Goal: Task Accomplishment & Management: Complete application form

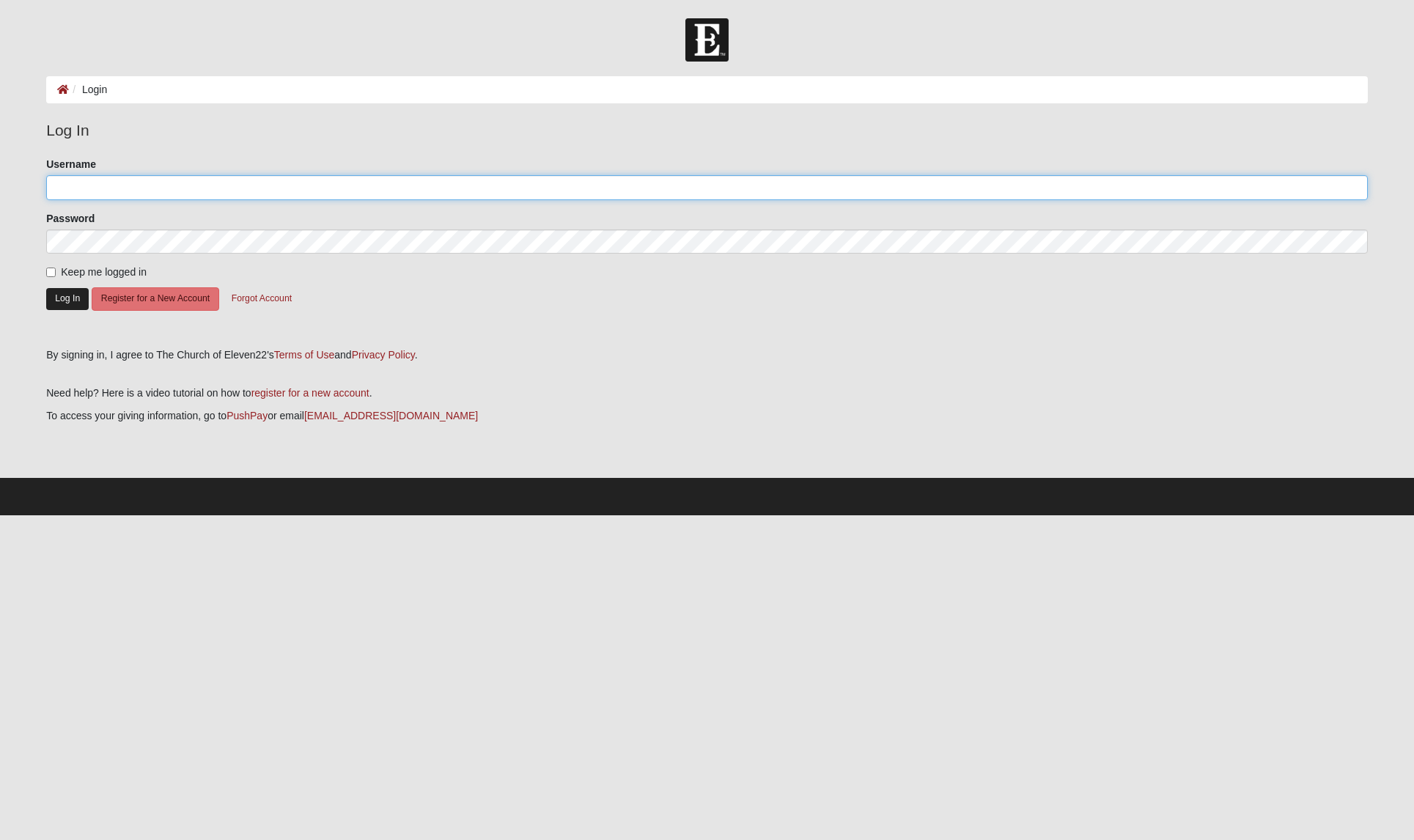
type input "c.garrard"
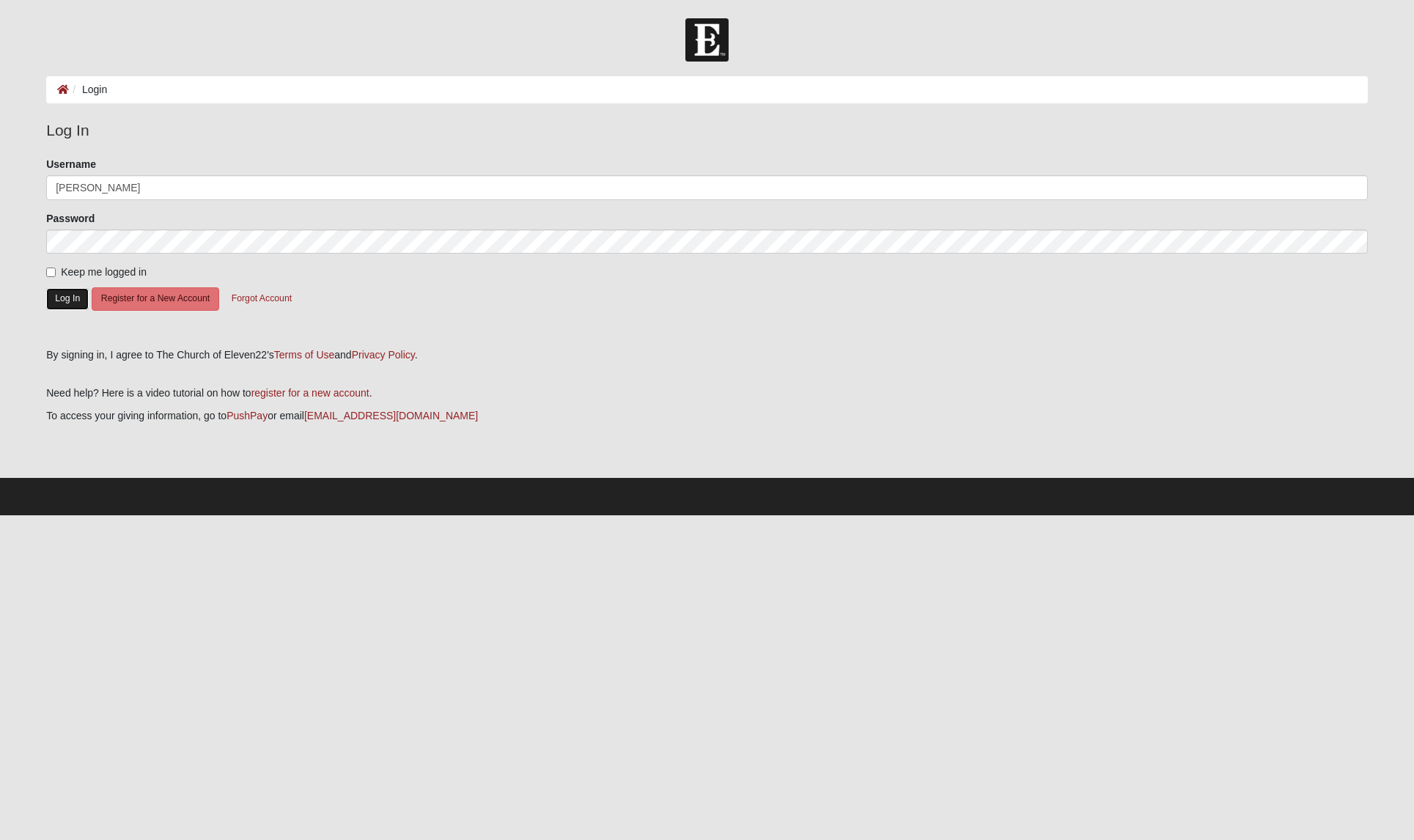
click at [75, 302] on button "Log In" at bounding box center [67, 298] width 43 height 21
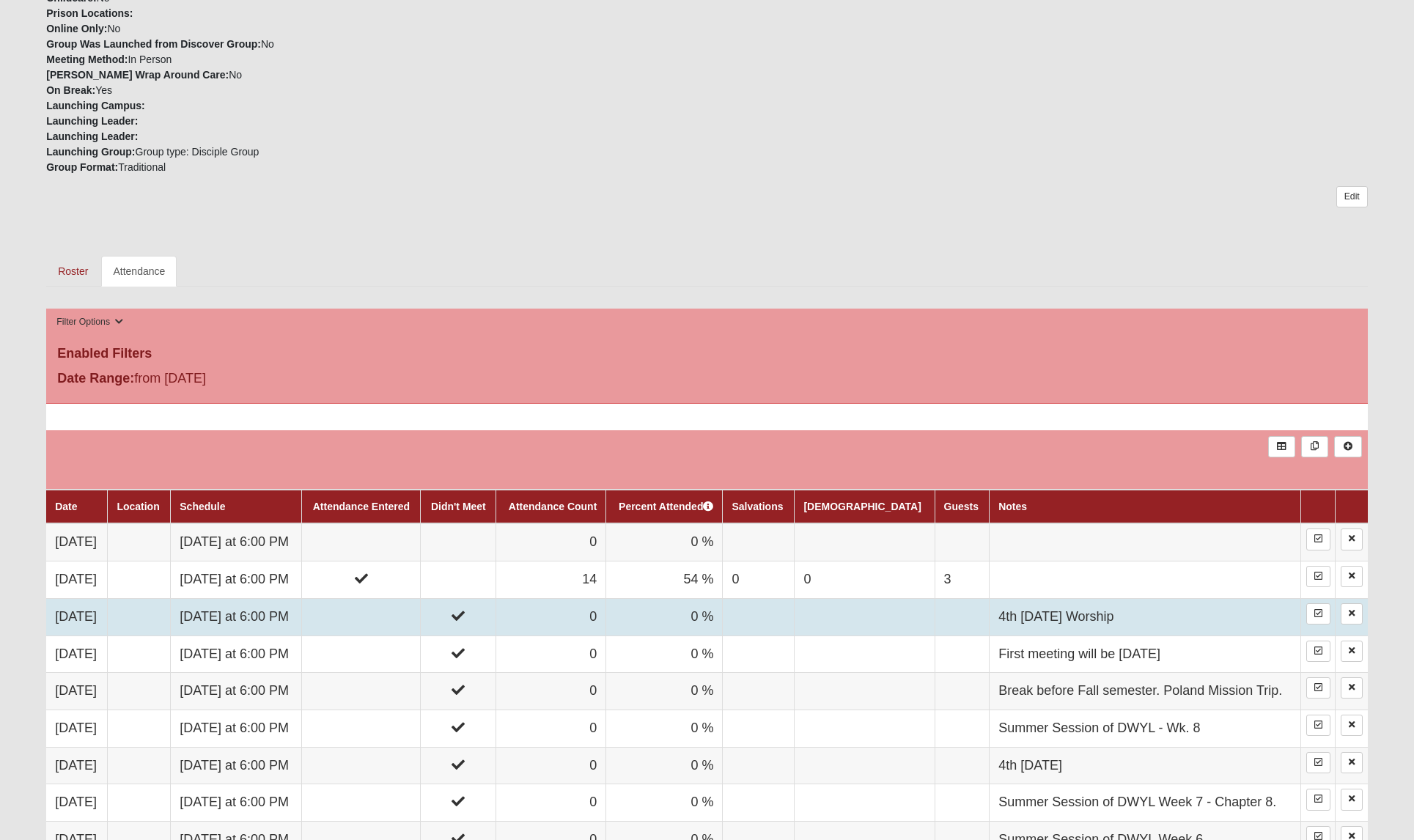
scroll to position [513, 0]
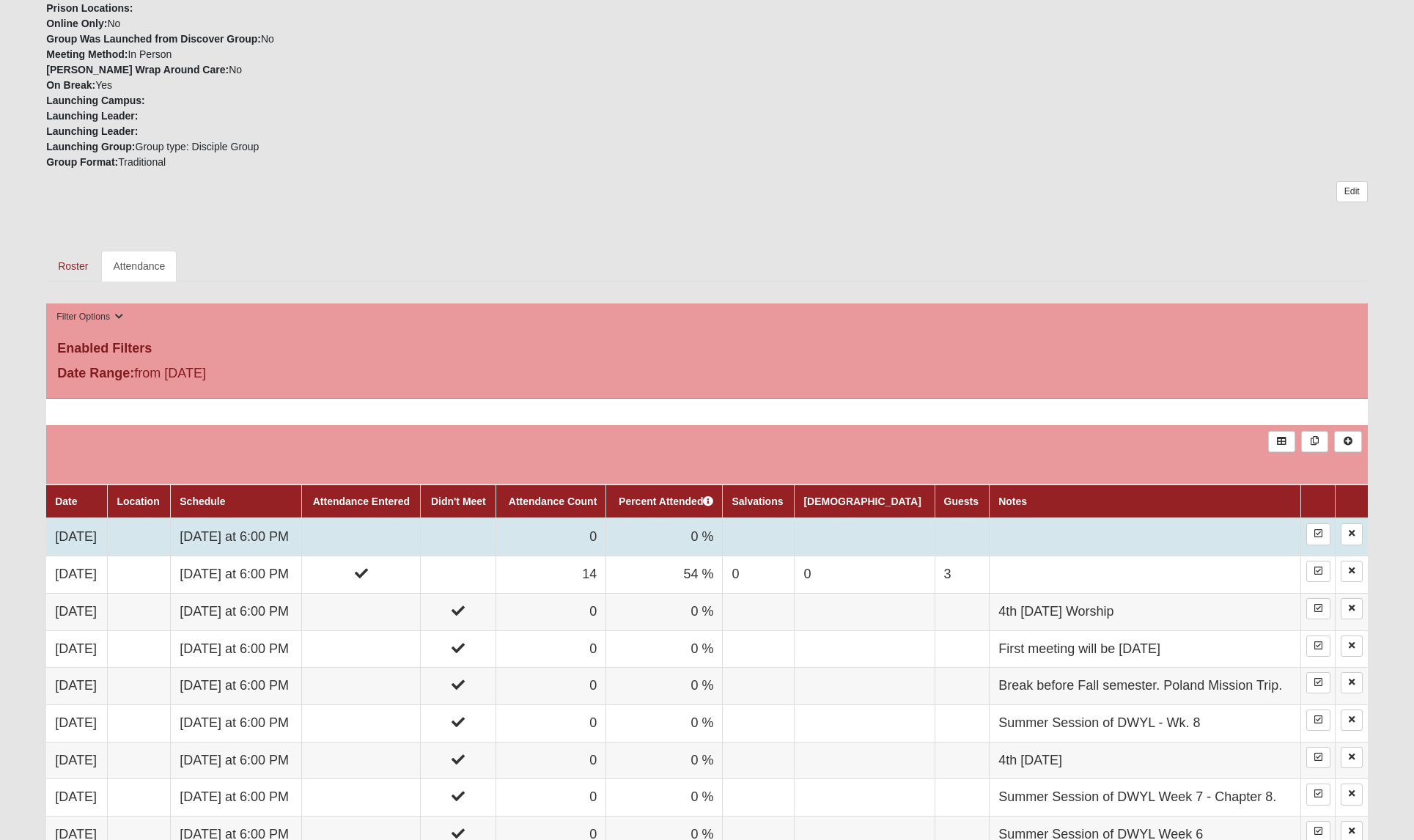
click at [394, 535] on td at bounding box center [361, 537] width 118 height 38
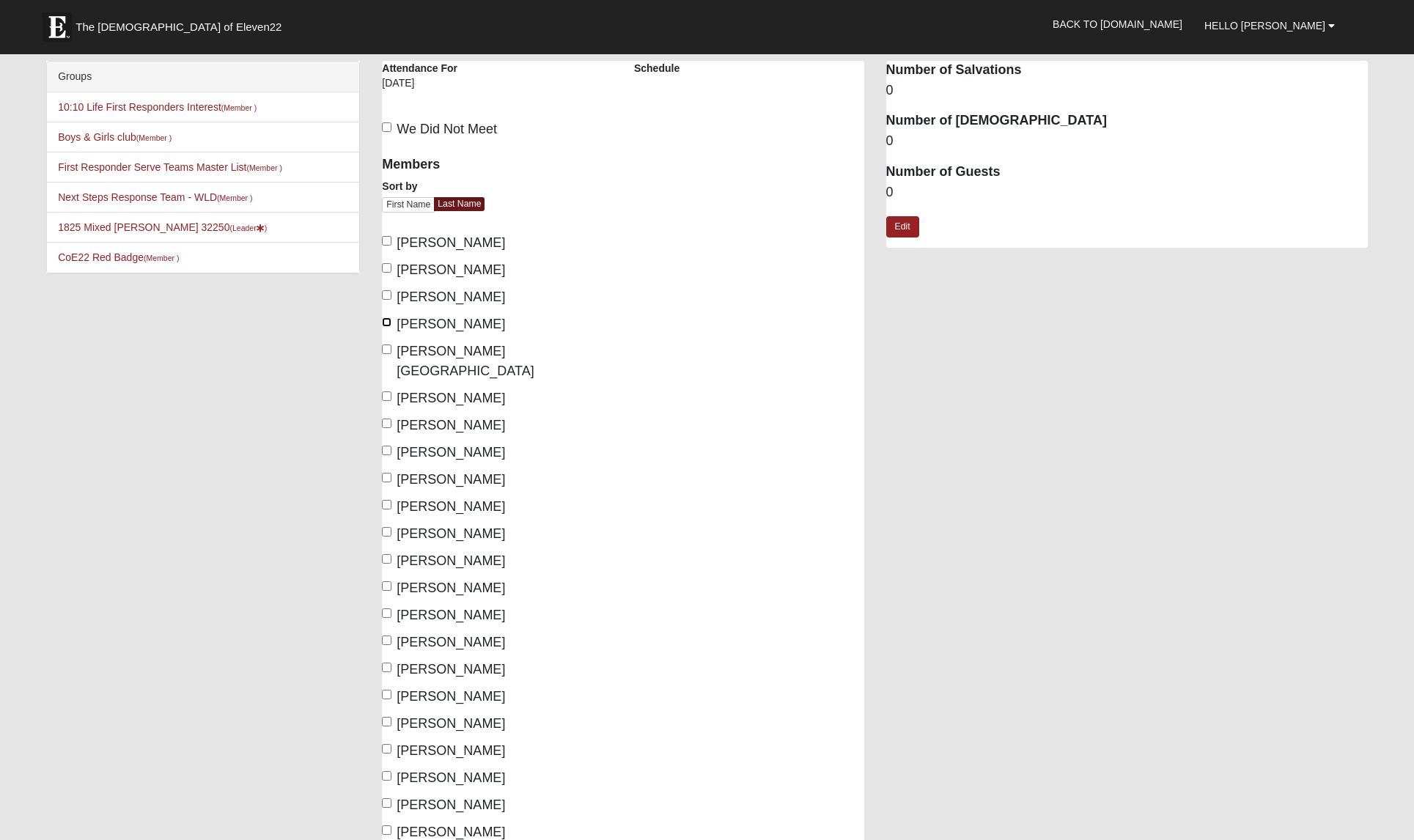
click at [385, 323] on input "Berger, Josh" at bounding box center [387, 322] width 10 height 10
checkbox input "true"
click at [389, 392] on input "Dzioba, Emily" at bounding box center [387, 397] width 10 height 10
checkbox input "true"
drag, startPoint x: 389, startPoint y: 401, endPoint x: 388, endPoint y: 413, distance: 12.0
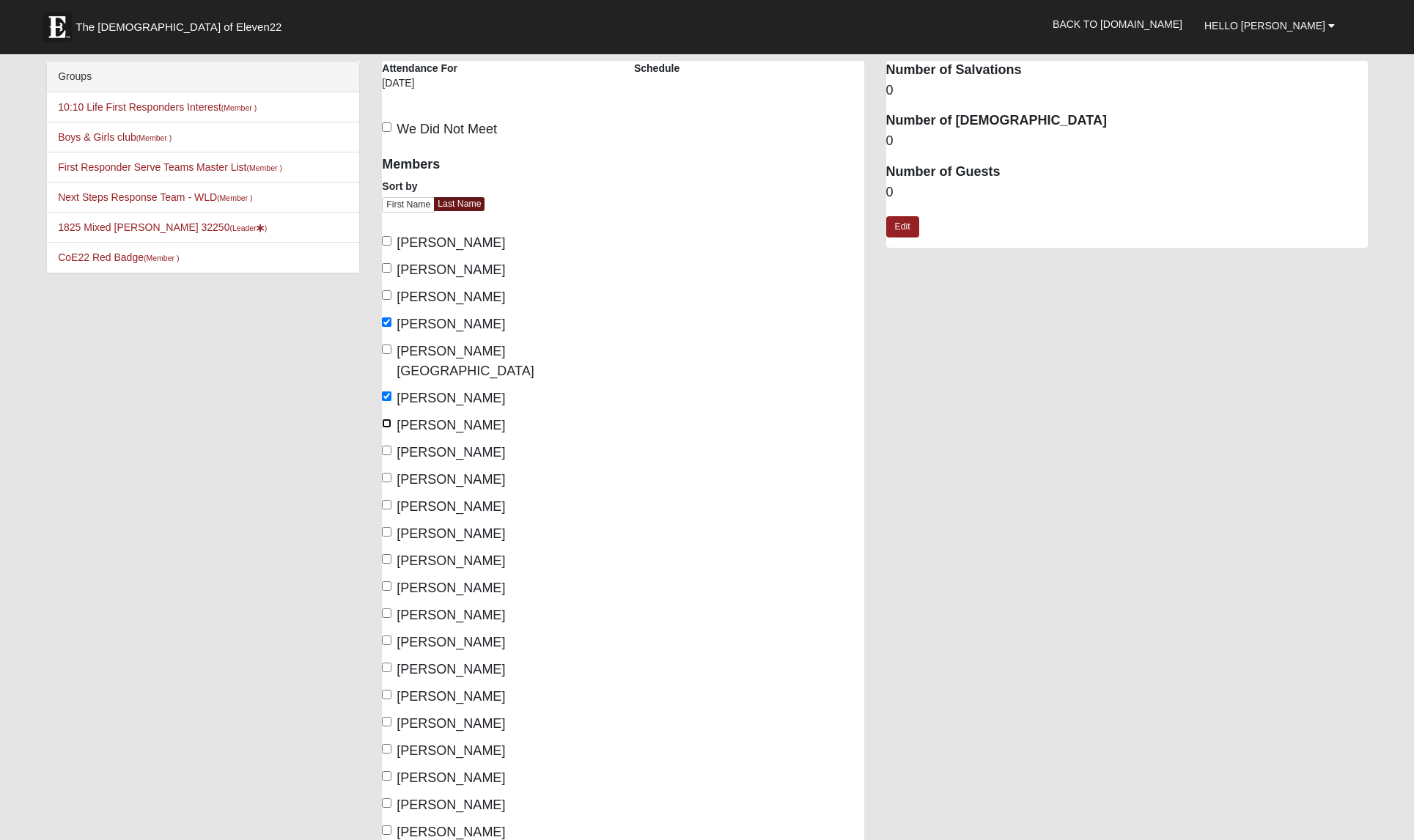
click at [389, 419] on input "Garnett, Hayden" at bounding box center [387, 423] width 10 height 10
checkbox input "true"
drag, startPoint x: 389, startPoint y: 431, endPoint x: 392, endPoint y: 443, distance: 12.4
click at [389, 445] on input "Garrard, Cris" at bounding box center [387, 450] width 10 height 10
checkbox input "true"
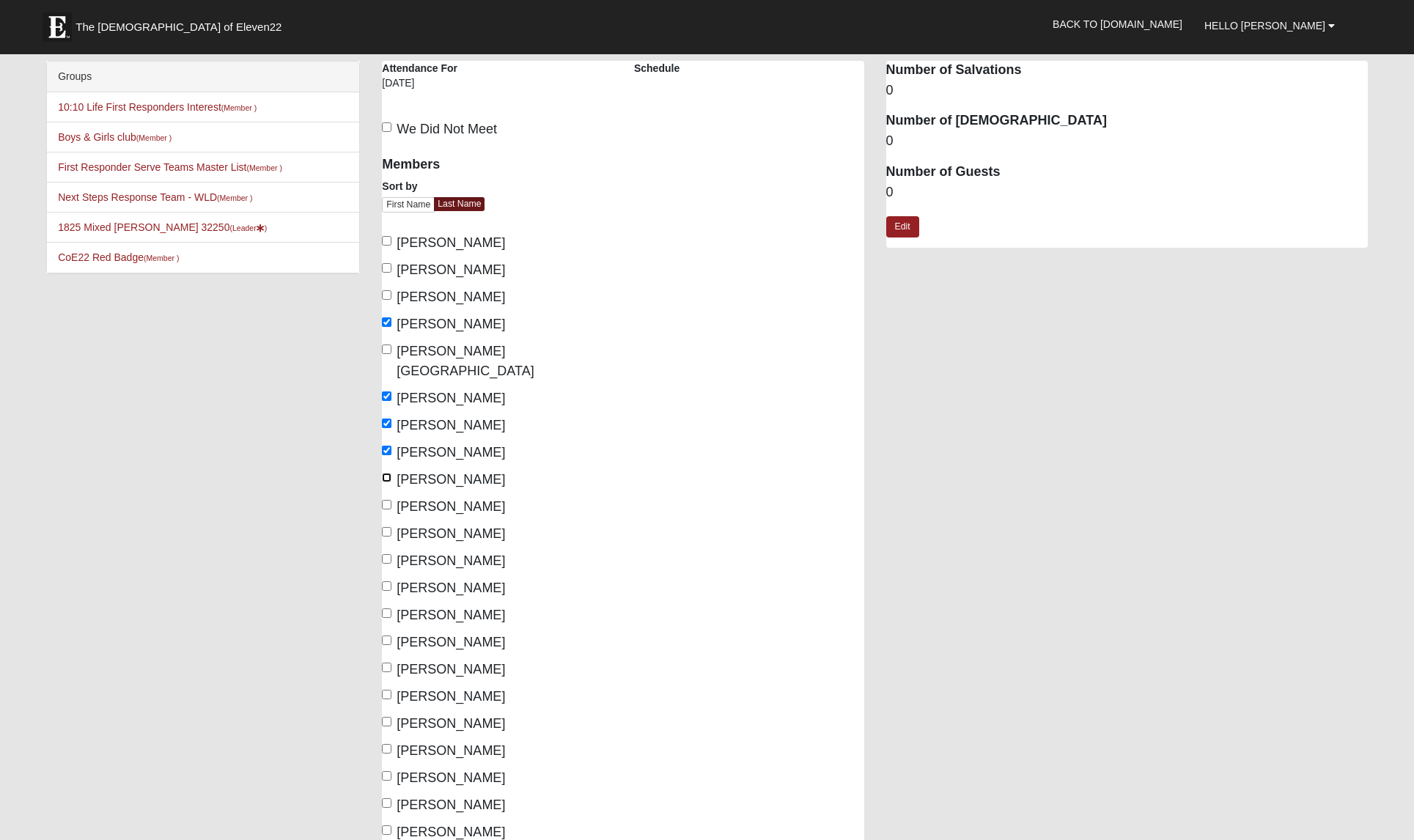
click at [387, 473] on input "Garrard, Lan" at bounding box center [387, 478] width 10 height 10
checkbox input "true"
click at [390, 322] on input "Berger, Josh" at bounding box center [387, 322] width 10 height 10
checkbox input "false"
click at [393, 497] on label "Gauthier, Joshua" at bounding box center [443, 507] width 123 height 20
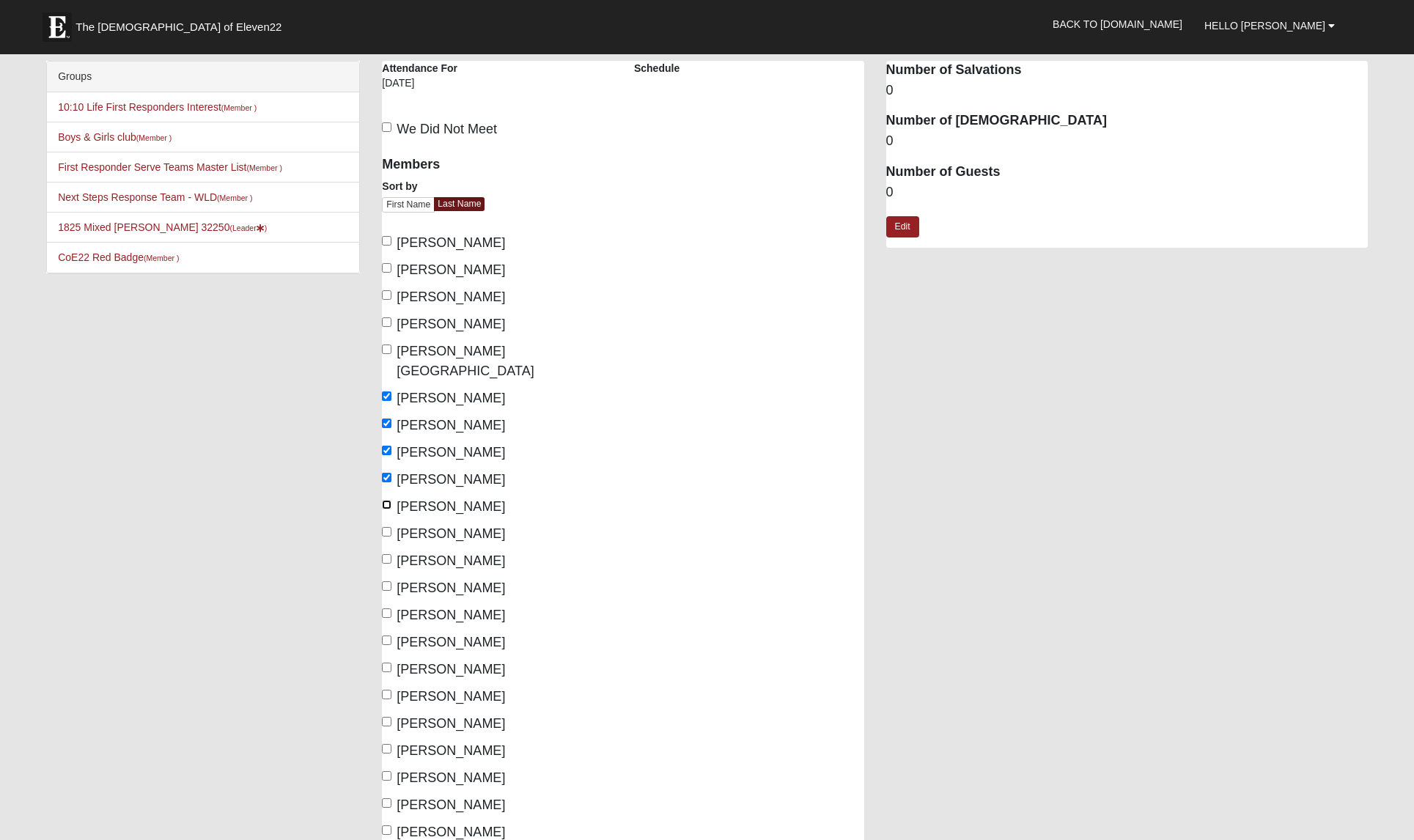
click at [392, 500] on input "Gauthier, Joshua" at bounding box center [387, 505] width 10 height 10
checkbox input "true"
click at [390, 582] on input "Knight, Joe" at bounding box center [387, 587] width 10 height 10
checkbox input "true"
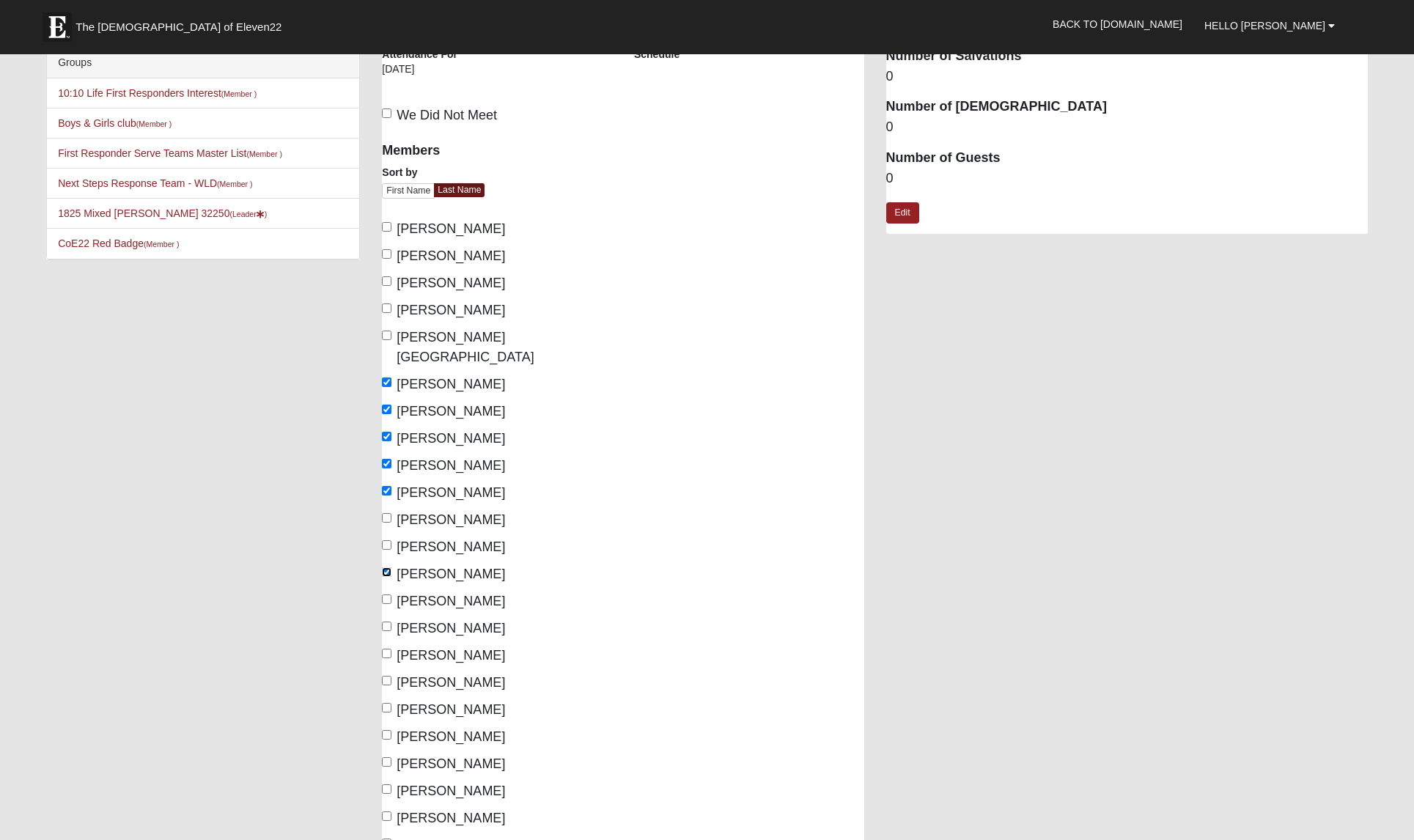
scroll to position [11, 0]
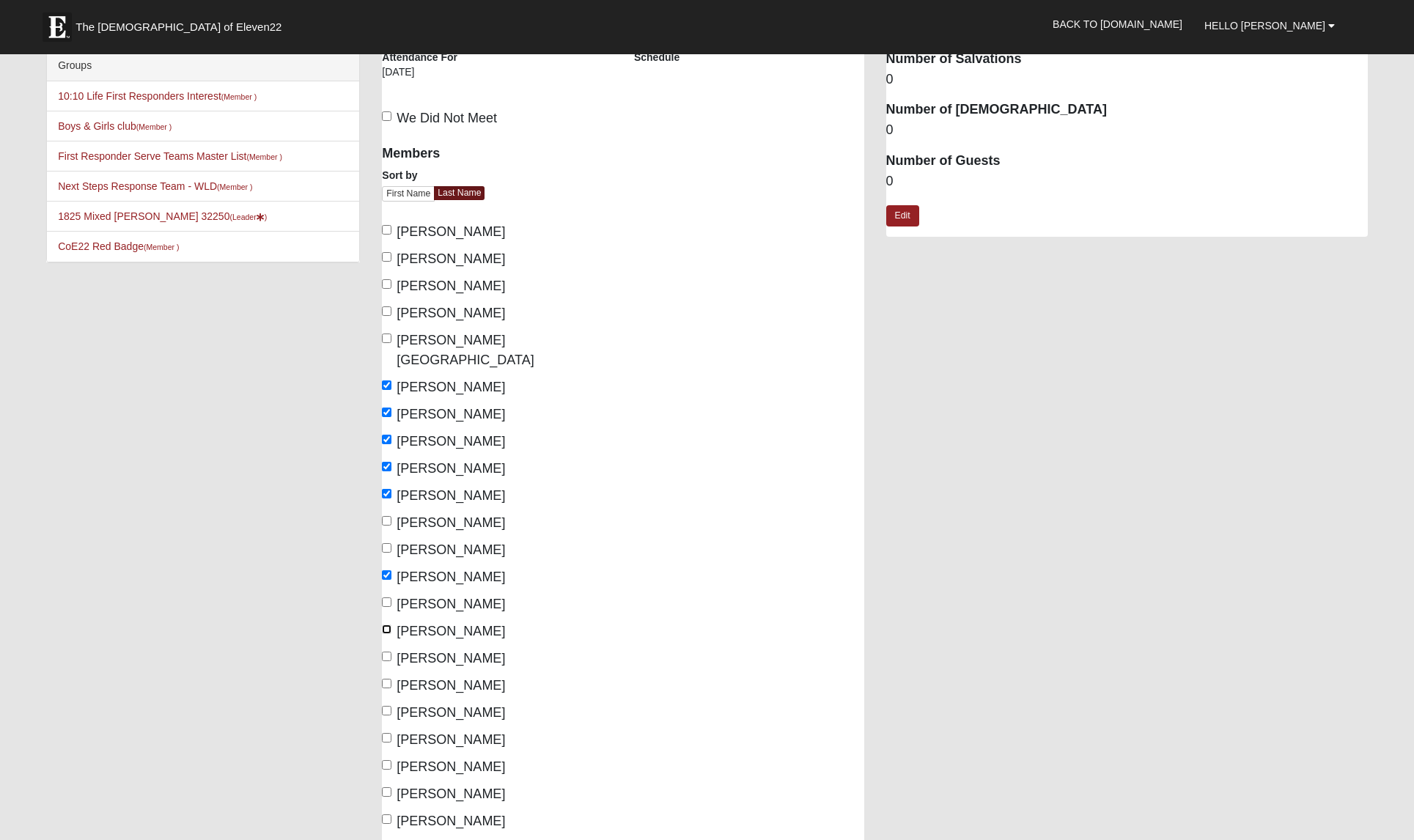
drag, startPoint x: 390, startPoint y: 609, endPoint x: 395, endPoint y: 628, distance: 19.6
click at [390, 624] on input "Lemoine, Skye" at bounding box center [387, 629] width 10 height 10
checkbox input "true"
drag, startPoint x: 391, startPoint y: 636, endPoint x: 386, endPoint y: 623, distance: 13.9
click at [390, 651] on input "LeSage, Colby" at bounding box center [387, 656] width 10 height 10
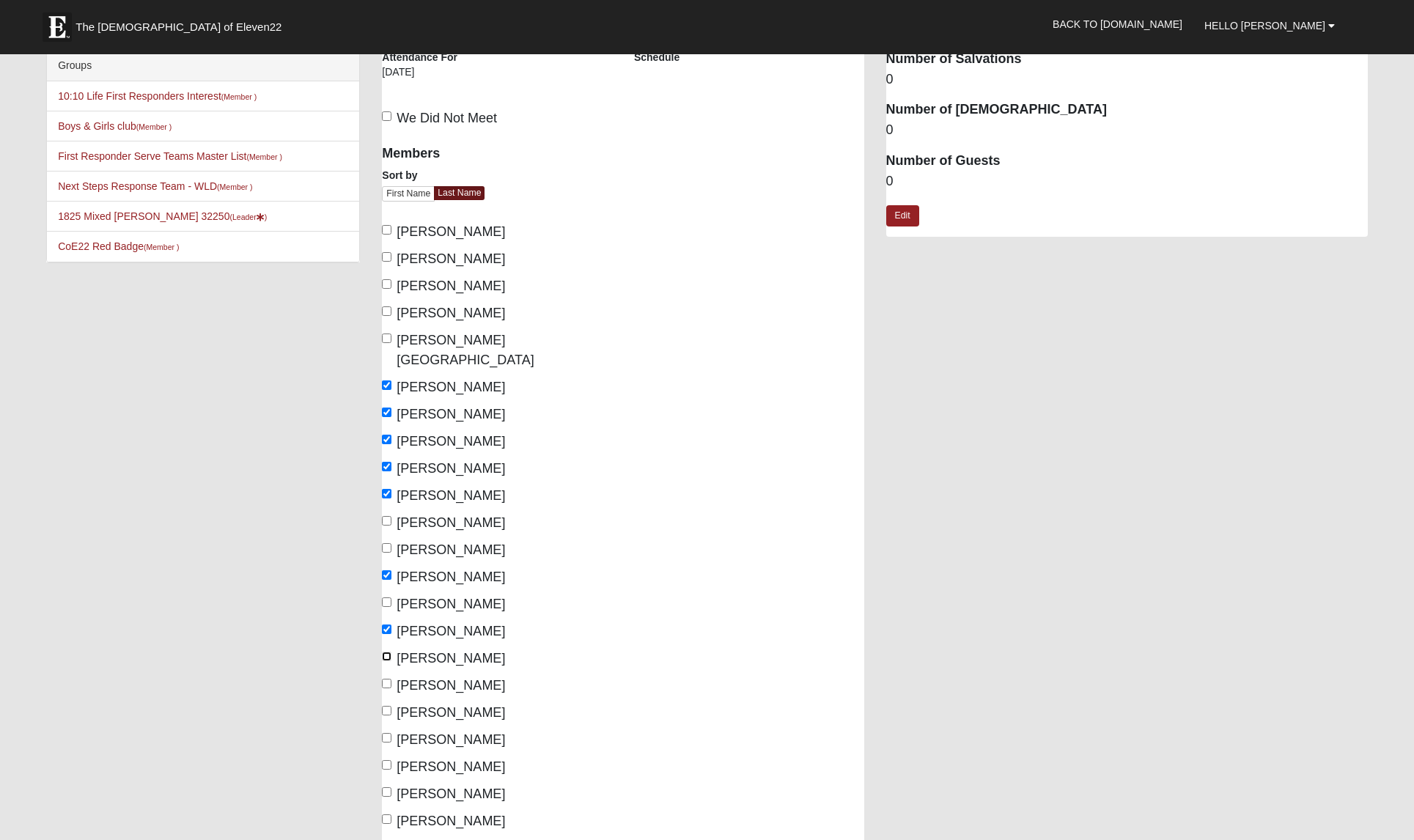
checkbox input "true"
click at [387, 679] on input "Lospitalier, Kelsey" at bounding box center [387, 684] width 10 height 10
checkbox input "true"
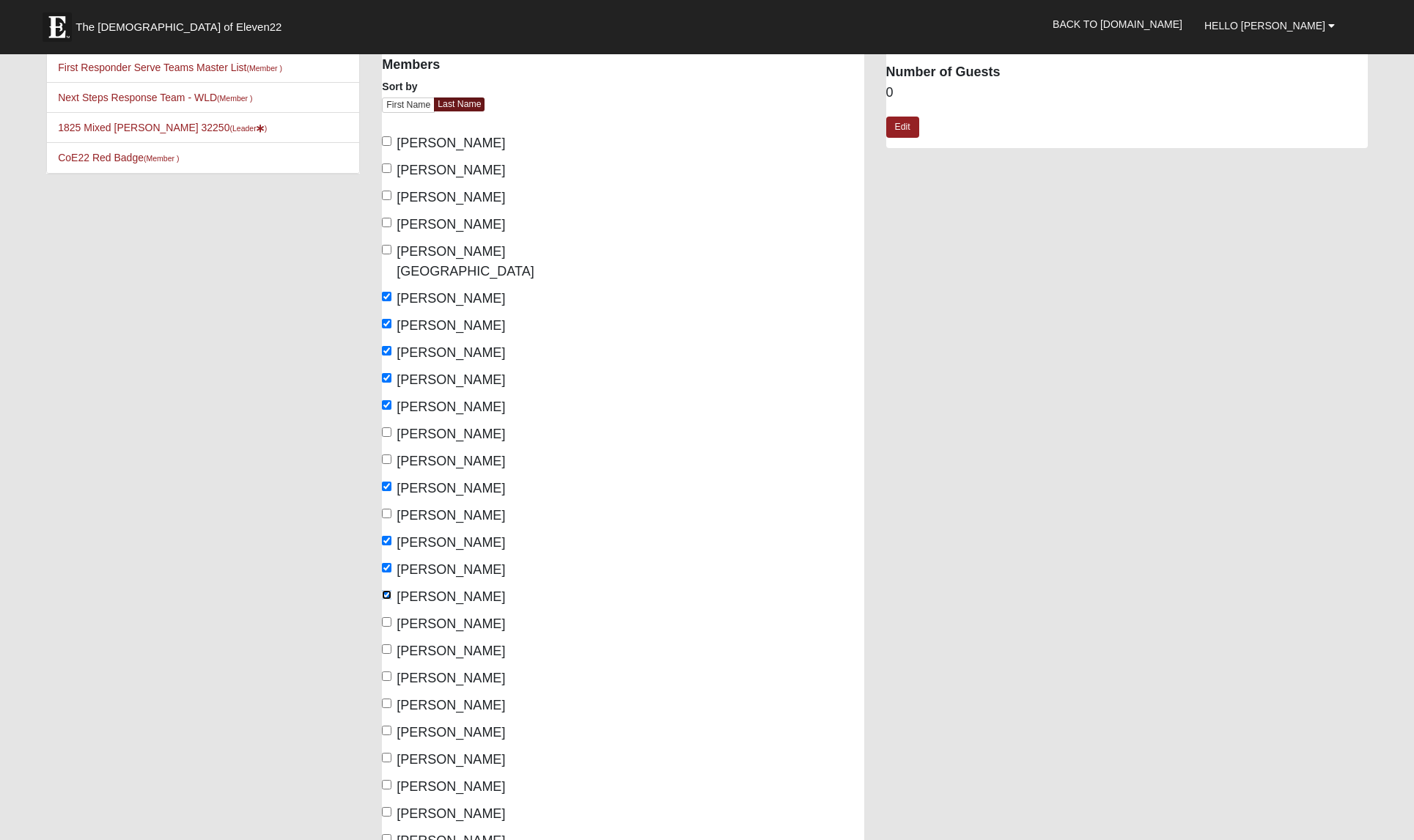
scroll to position [124, 0]
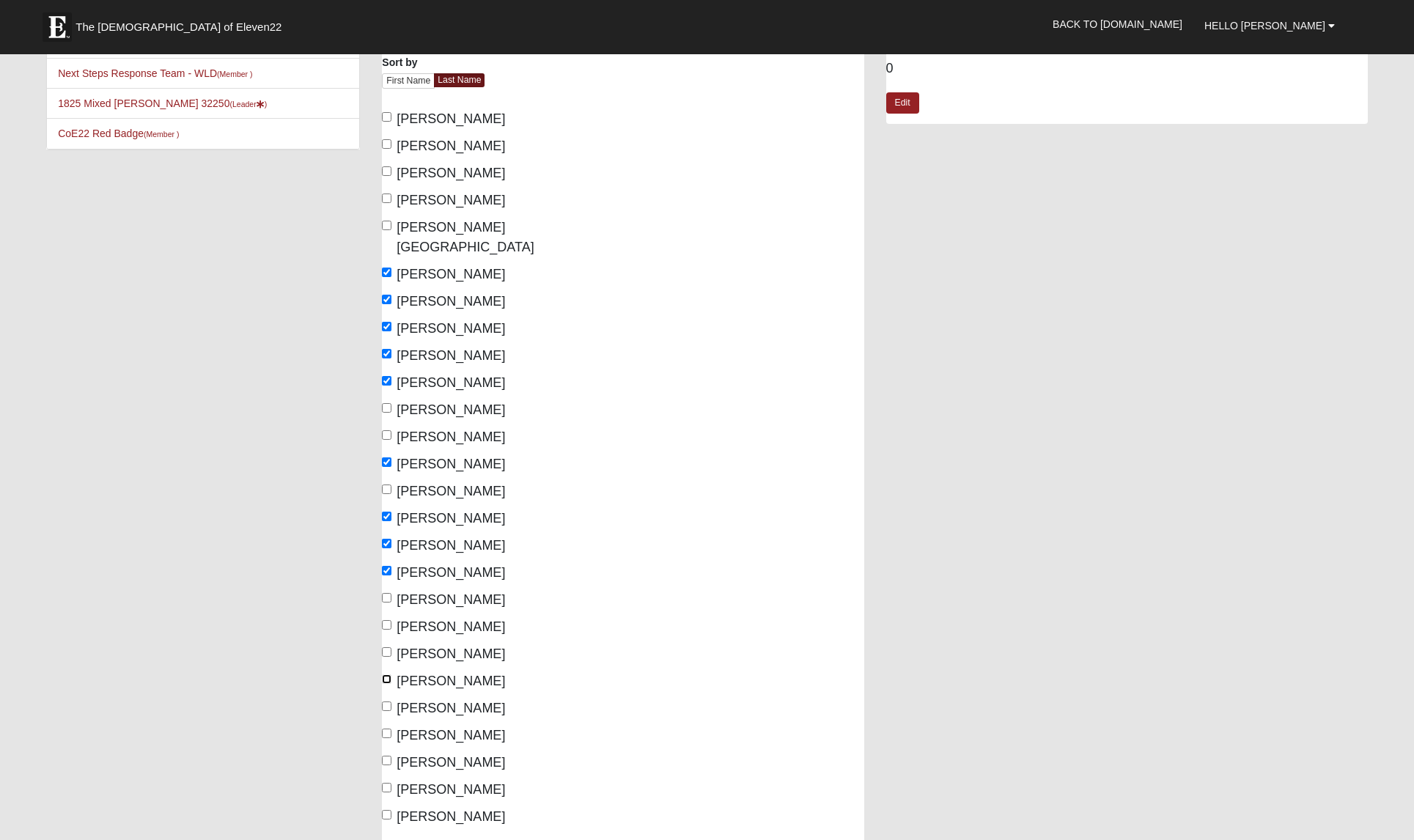
click at [387, 674] on input "Speakman, Katie" at bounding box center [387, 679] width 10 height 10
checkbox input "true"
drag, startPoint x: 387, startPoint y: 685, endPoint x: 381, endPoint y: 690, distance: 7.8
click at [385, 702] on input "Speakman, Shannon" at bounding box center [387, 707] width 10 height 10
checkbox input "true"
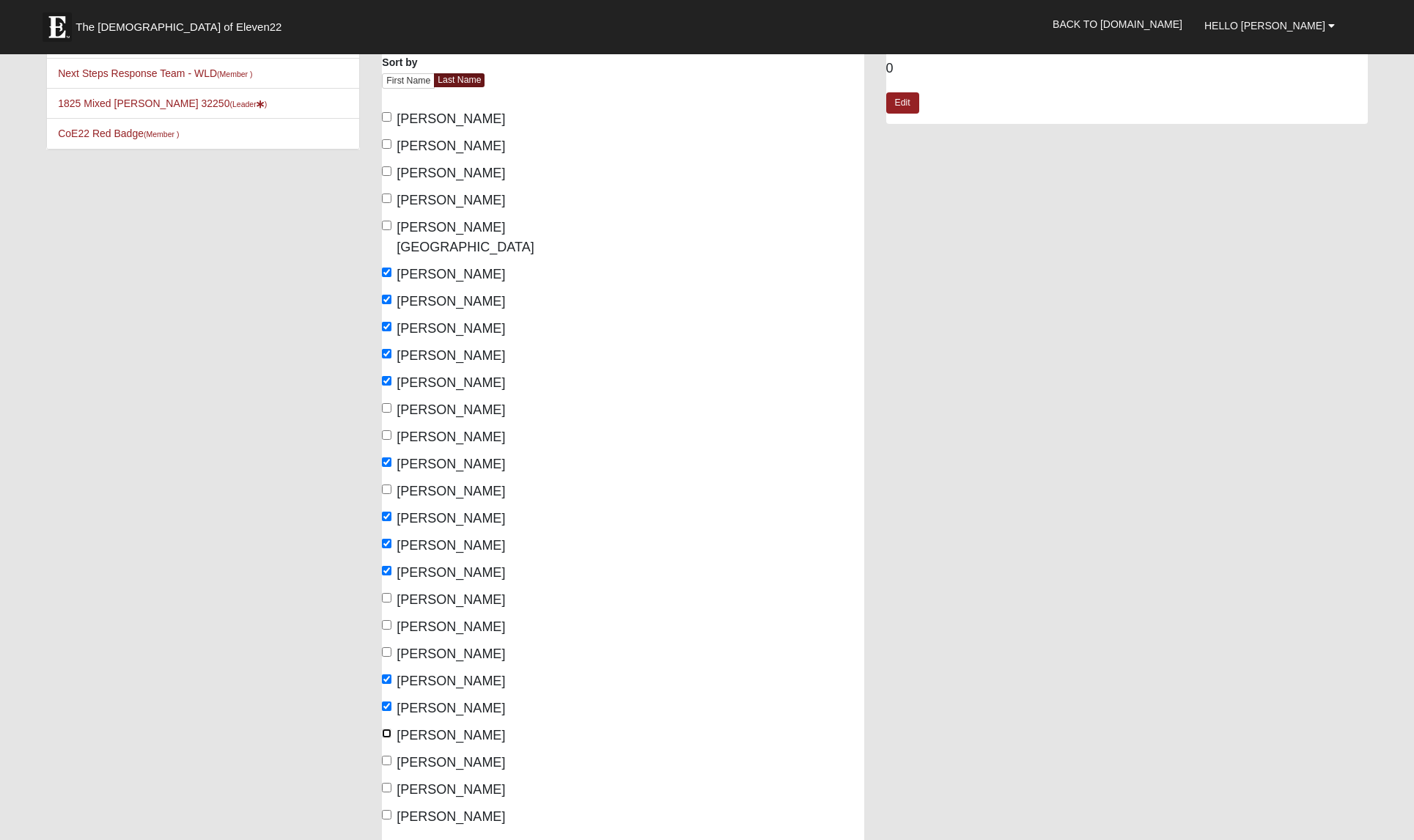
click at [387, 726] on label "Tirado, Julie" at bounding box center [443, 736] width 123 height 20
click at [387, 729] on input "Tirado, Julie" at bounding box center [387, 734] width 10 height 10
checkbox input "true"
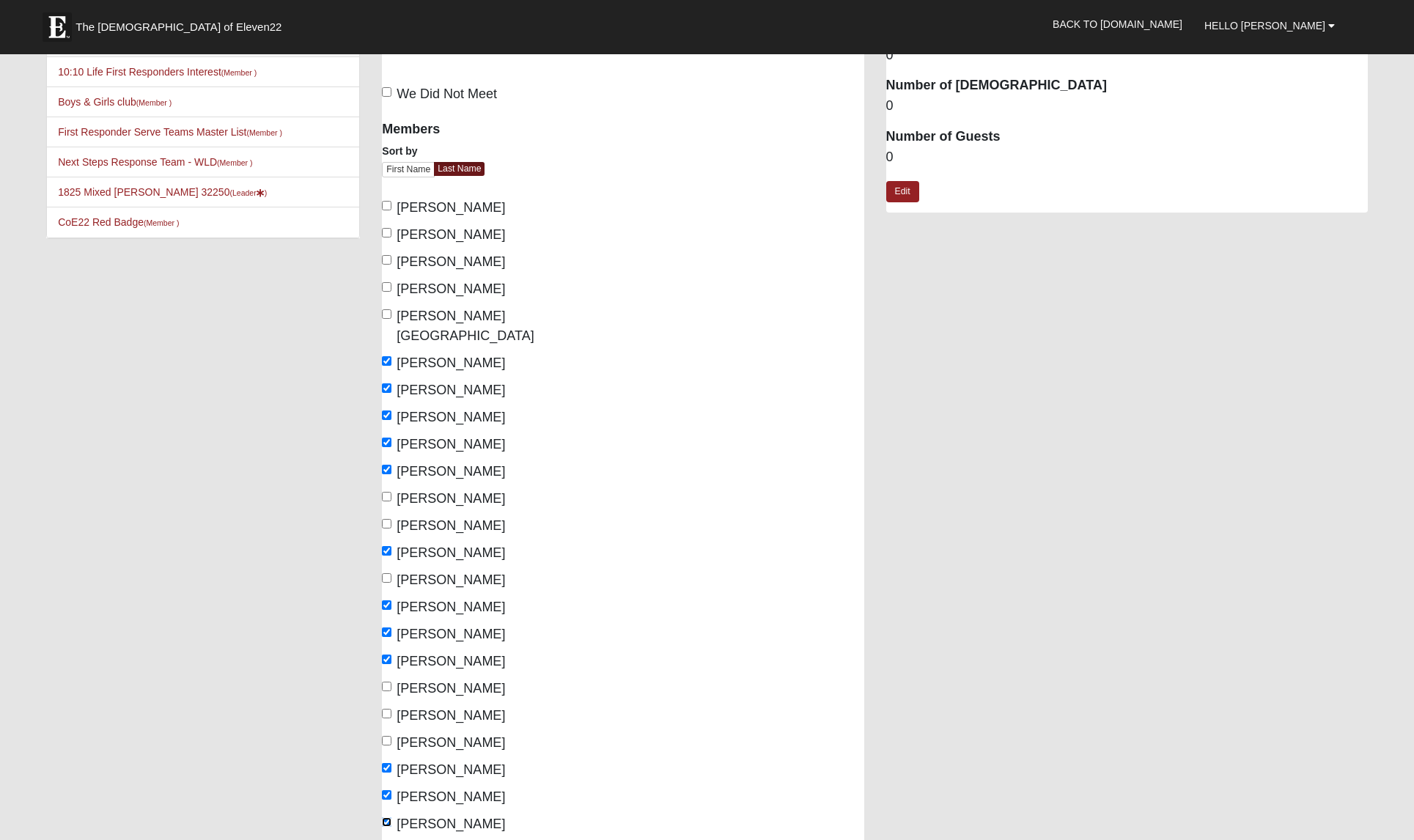
scroll to position [0, 0]
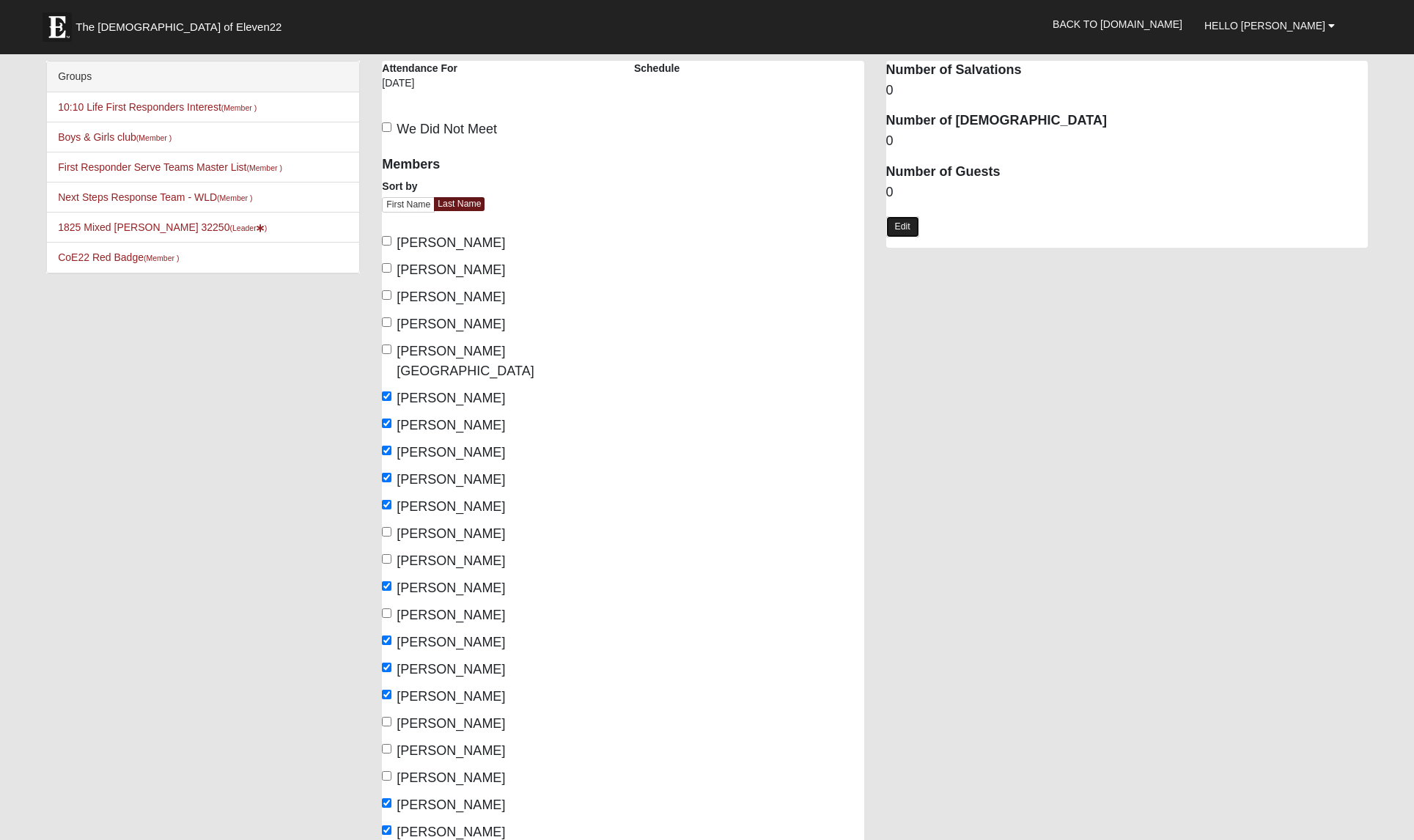
click at [897, 225] on link "Edit" at bounding box center [902, 227] width 33 height 21
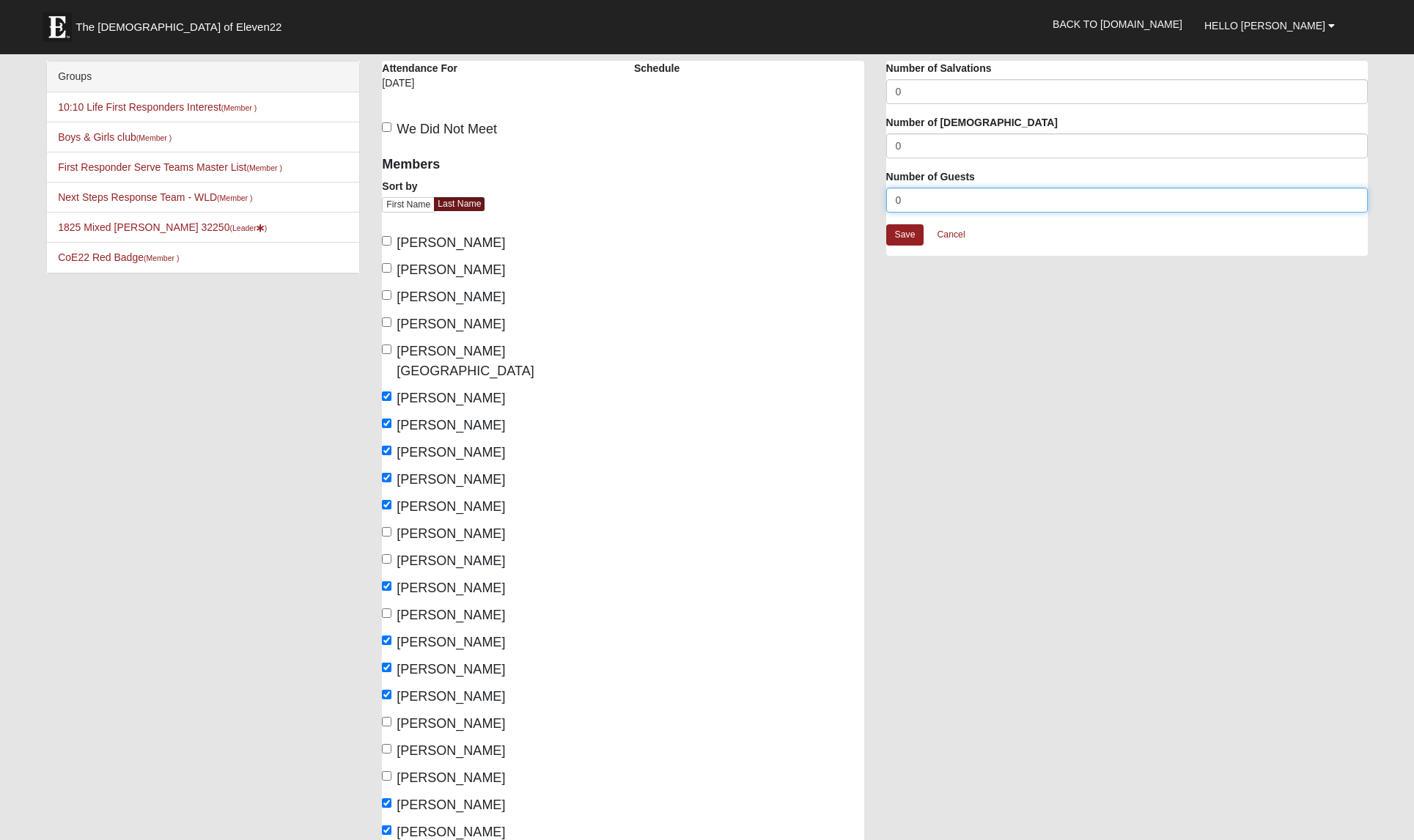
drag, startPoint x: 850, startPoint y: 200, endPoint x: 805, endPoint y: 197, distance: 45.1
click at [805, 198] on div "1825 Mixed Garrard 32250 Attendance Attendance For 9/7/2025 Schedule We Did Not…" at bounding box center [874, 586] width 1007 height 1051
type input "2"
click at [914, 230] on link "Save" at bounding box center [905, 235] width 38 height 21
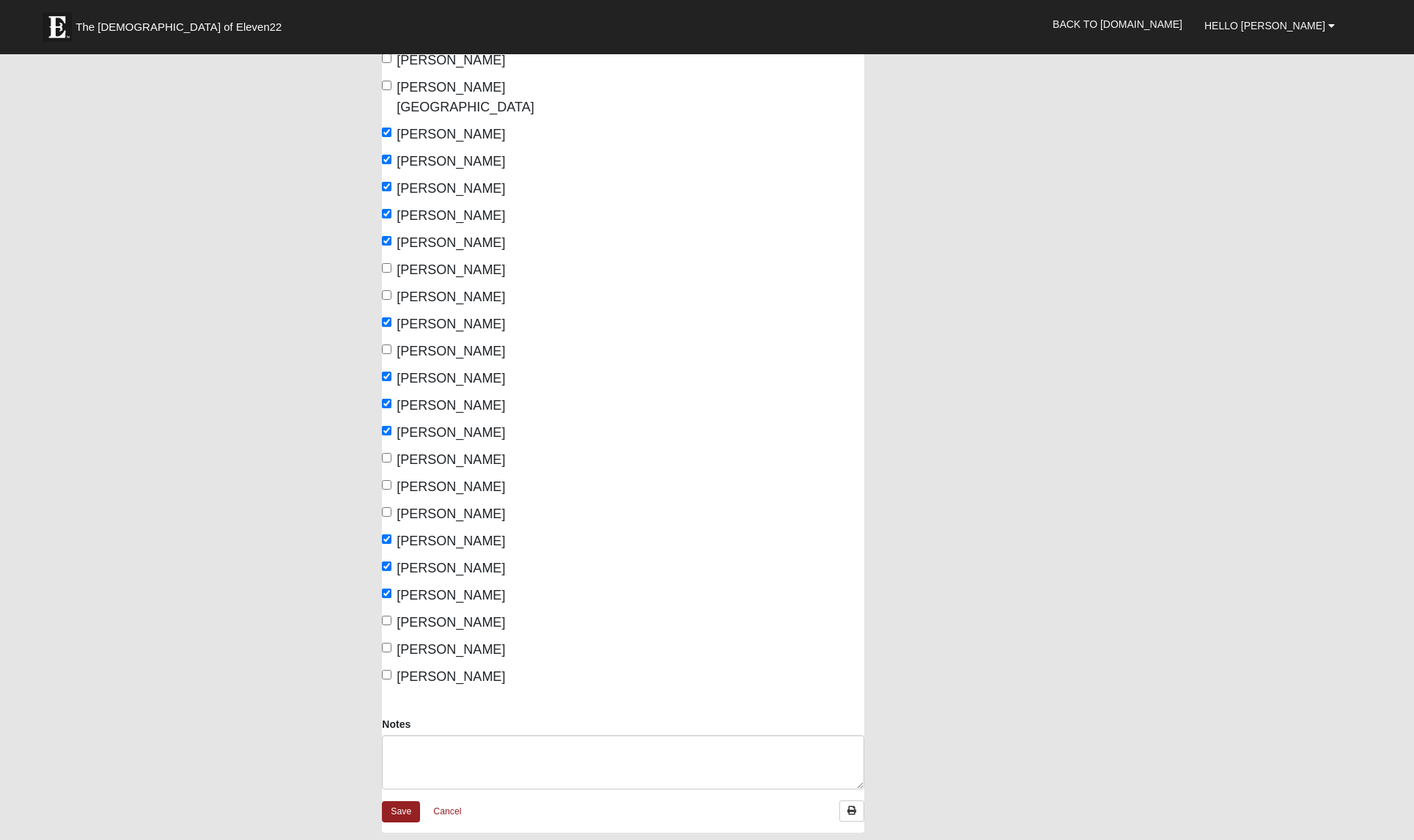
scroll to position [550, 0]
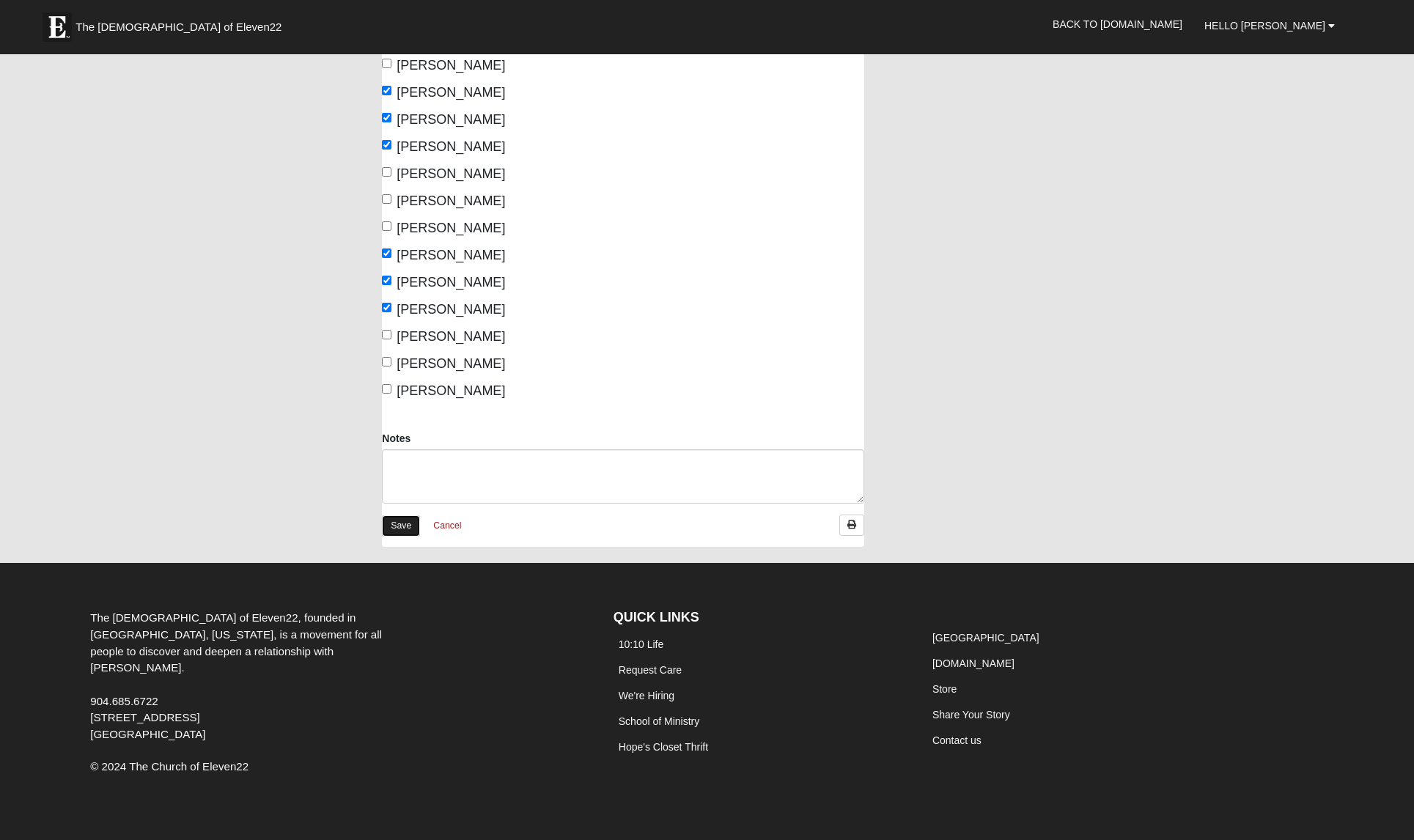
click at [409, 515] on link "Save" at bounding box center [401, 525] width 38 height 21
